Goal: Task Accomplishment & Management: Manage account settings

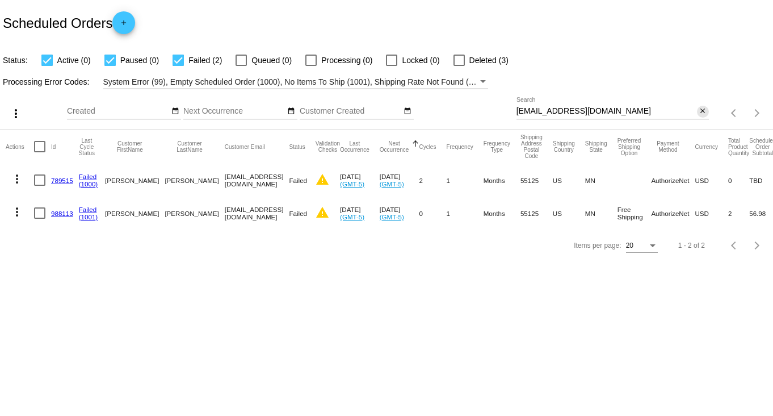
click at [701, 112] on mat-icon "close" at bounding box center [703, 111] width 8 height 9
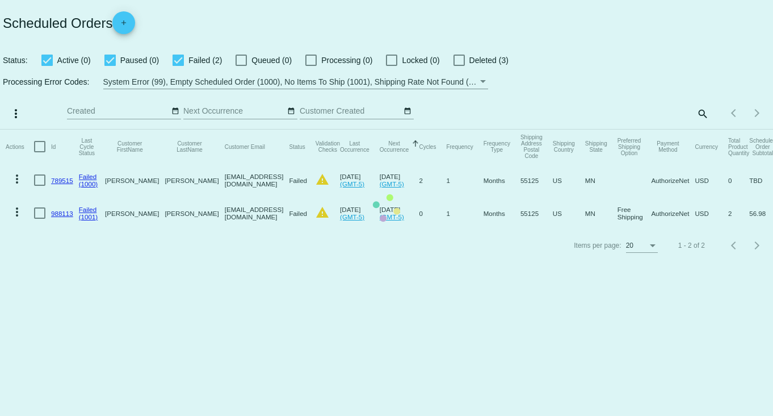
click at [703, 129] on mat-table "Actions Id Last Cycle Status Customer FirstName Customer LastName Customer Emai…" at bounding box center [386, 179] width 773 height 100
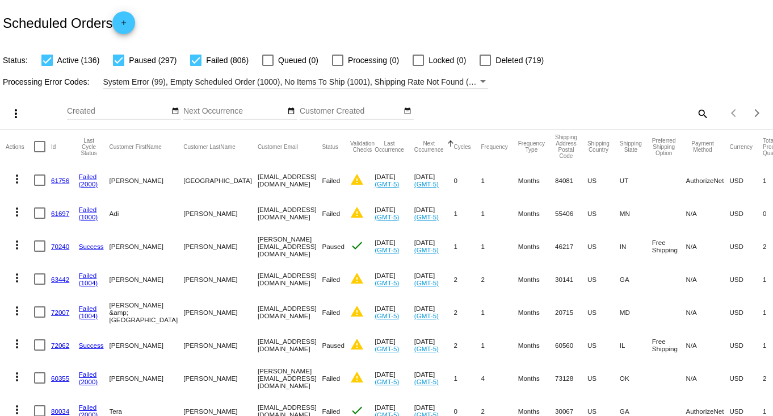
click at [698, 114] on mat-icon "search" at bounding box center [703, 113] width 14 height 18
paste input "[EMAIL_ADDRESS][DOMAIN_NAME]"
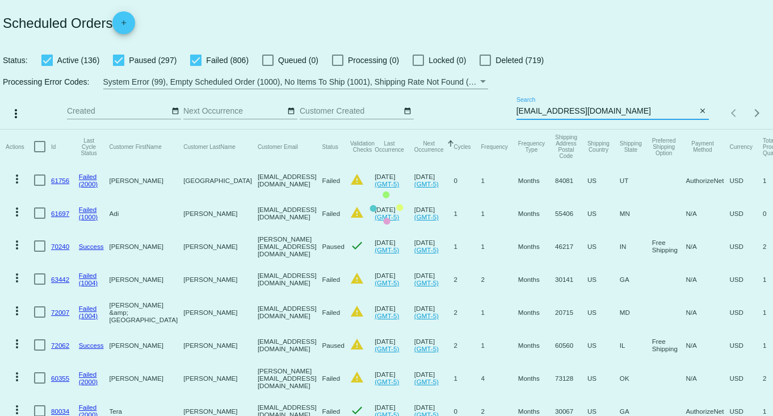
type input "[EMAIL_ADDRESS][DOMAIN_NAME]"
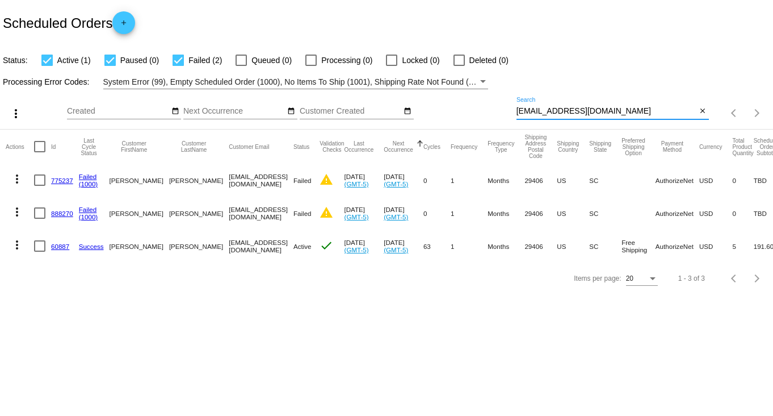
click at [56, 244] on link "60887" at bounding box center [60, 245] width 18 height 7
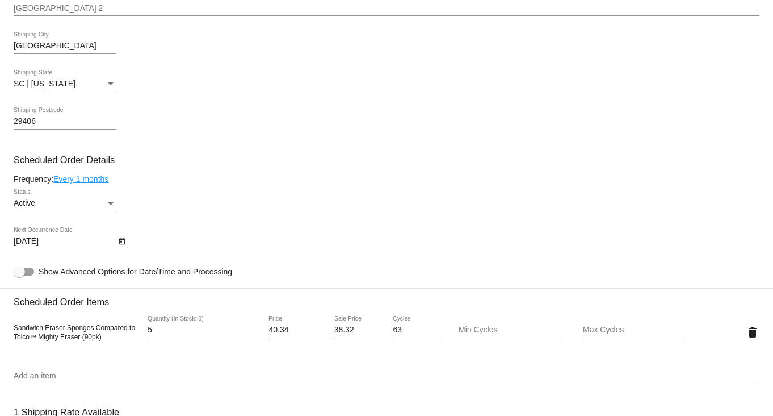
scroll to position [567, 0]
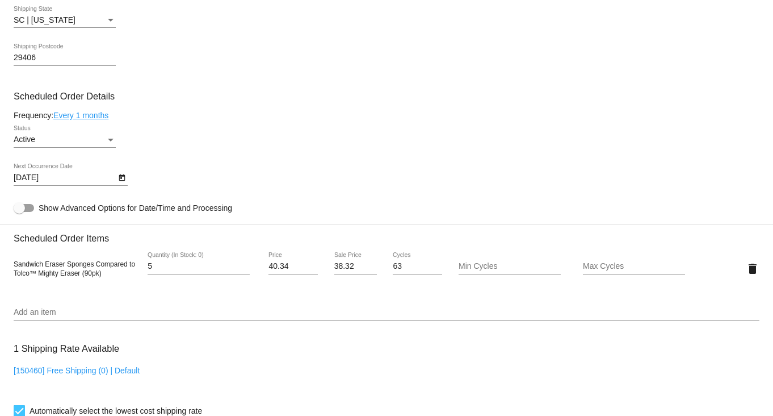
click at [111, 141] on div "Status" at bounding box center [111, 140] width 6 height 3
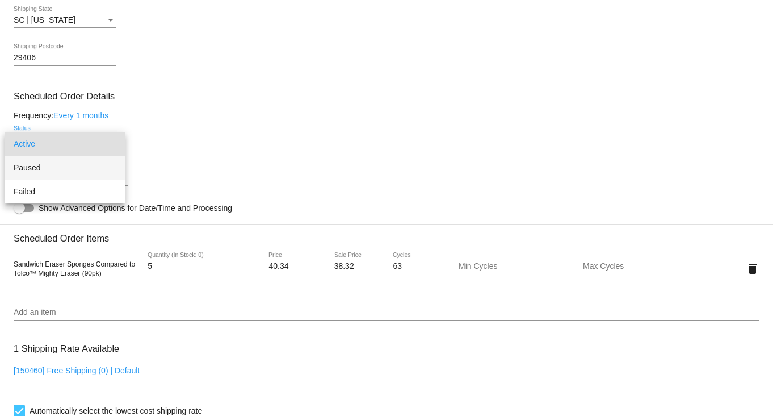
click at [98, 170] on span "Paused" at bounding box center [65, 168] width 102 height 24
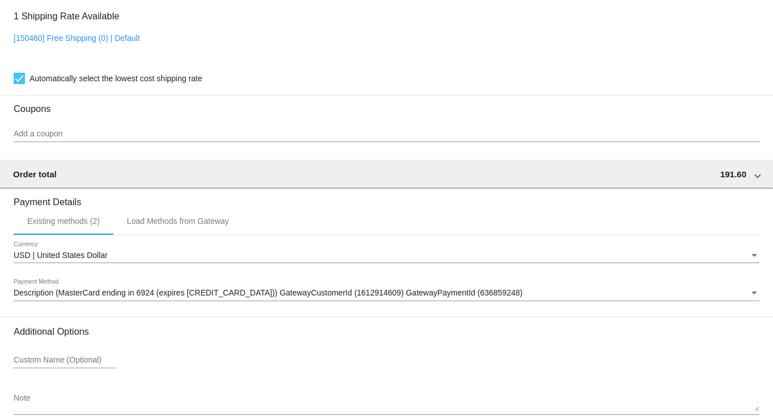
scroll to position [968, 0]
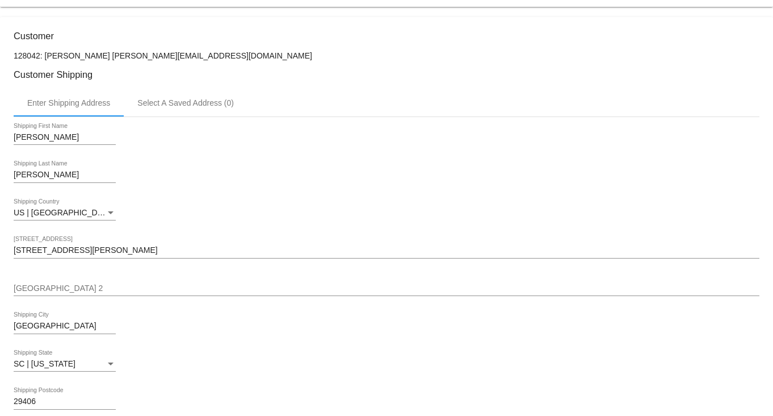
scroll to position [45, 0]
